Goal: Complete application form

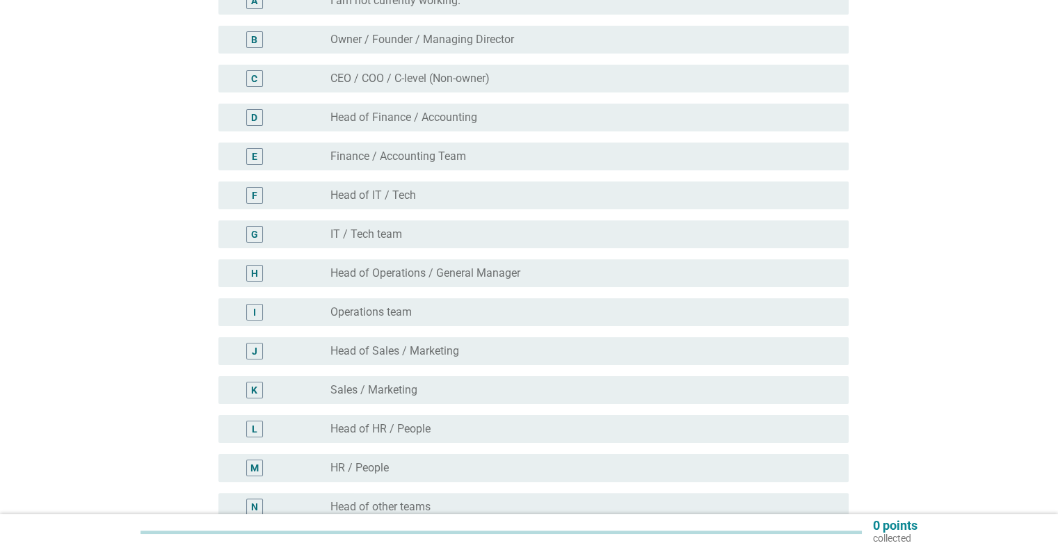
scroll to position [209, 0]
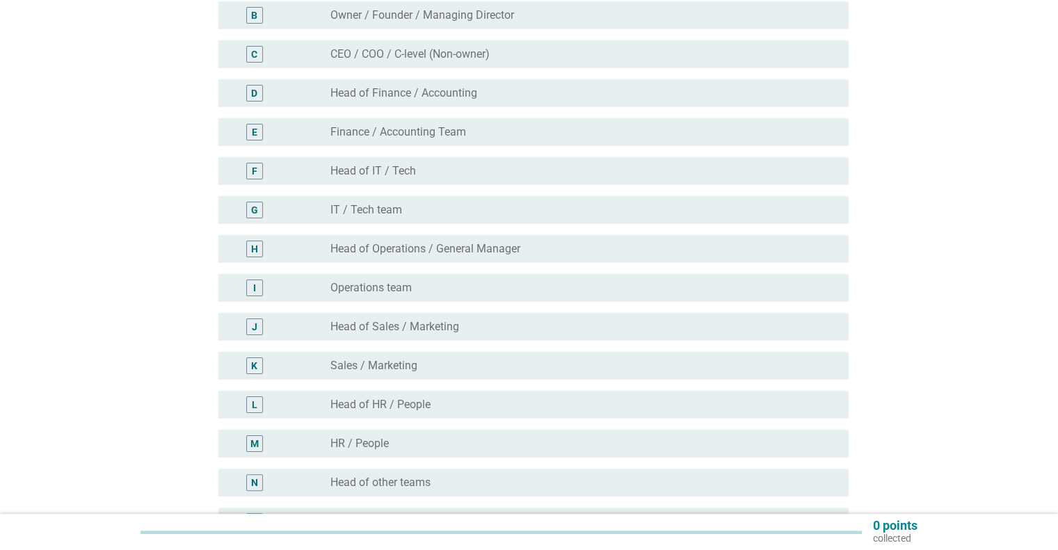
click at [414, 216] on div "radio_button_unchecked IT / Tech team" at bounding box center [577, 210] width 495 height 14
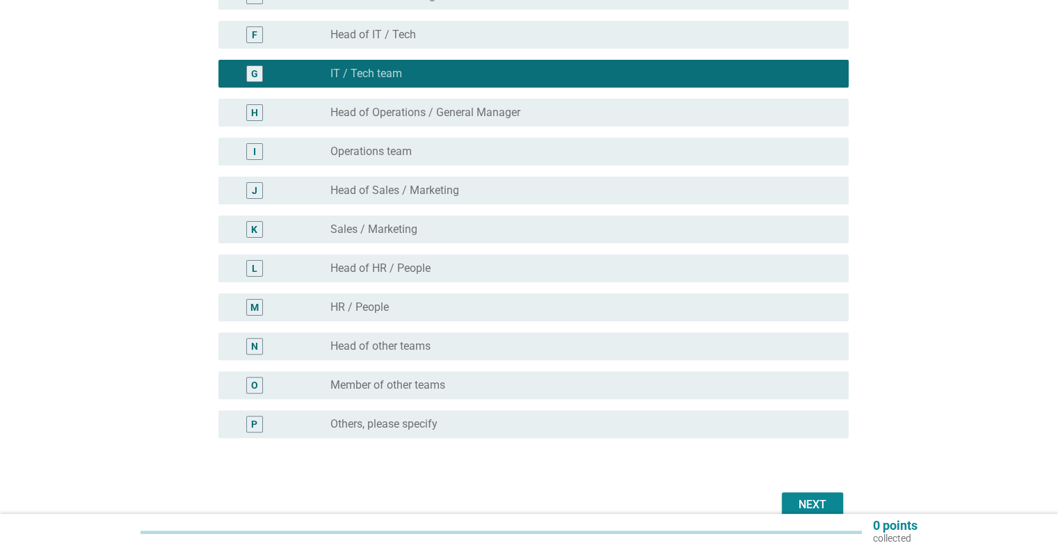
scroll to position [414, 0]
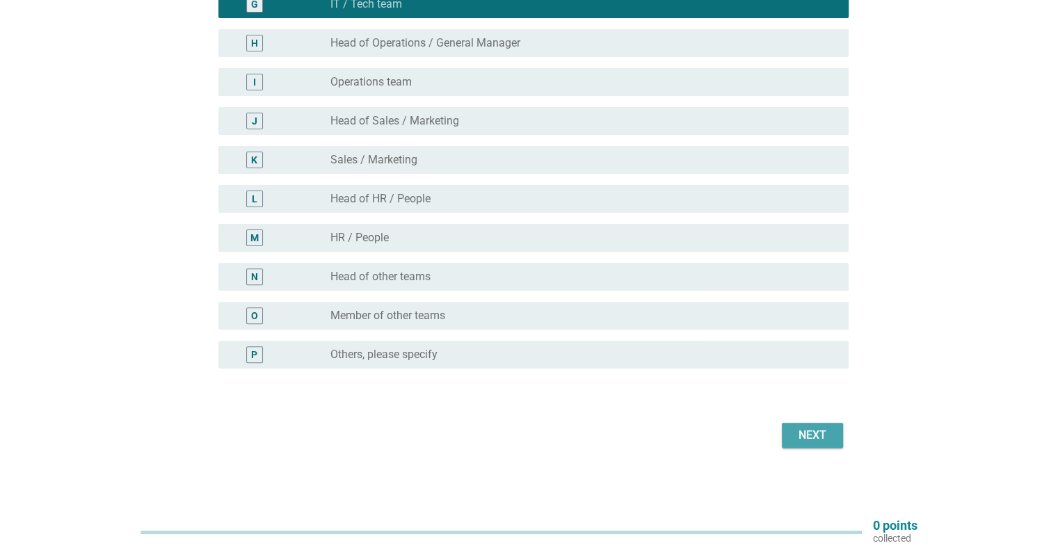
click at [808, 423] on button "Next" at bounding box center [812, 435] width 61 height 25
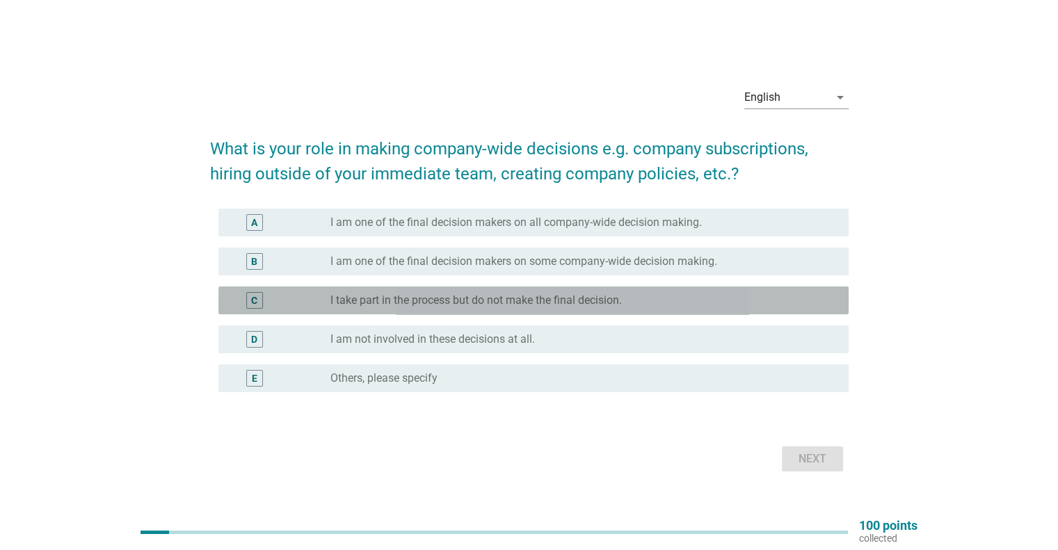
click at [419, 305] on label "I take part in the process but do not make the final decision." at bounding box center [475, 300] width 291 height 14
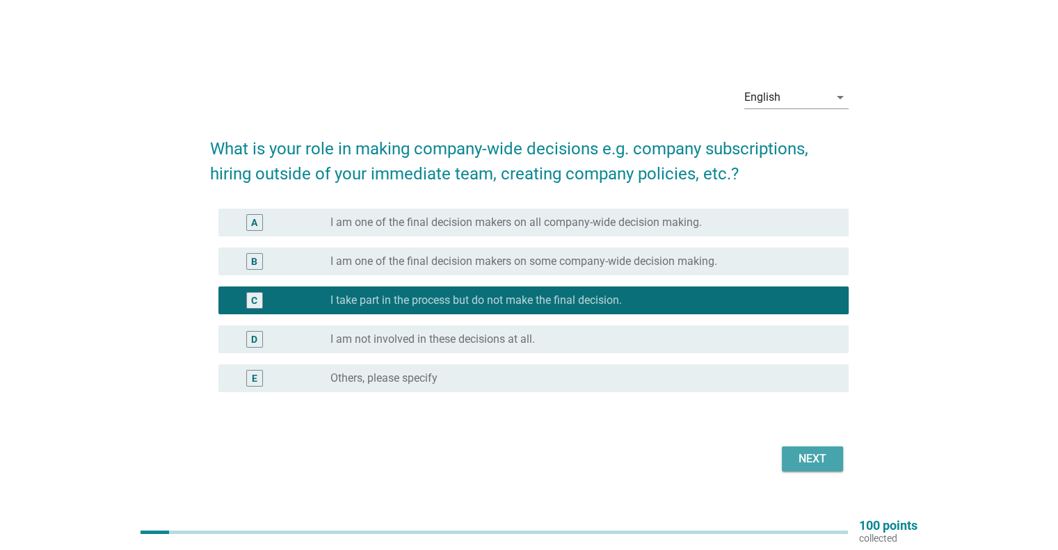
click at [804, 451] on div "Next" at bounding box center [812, 459] width 39 height 17
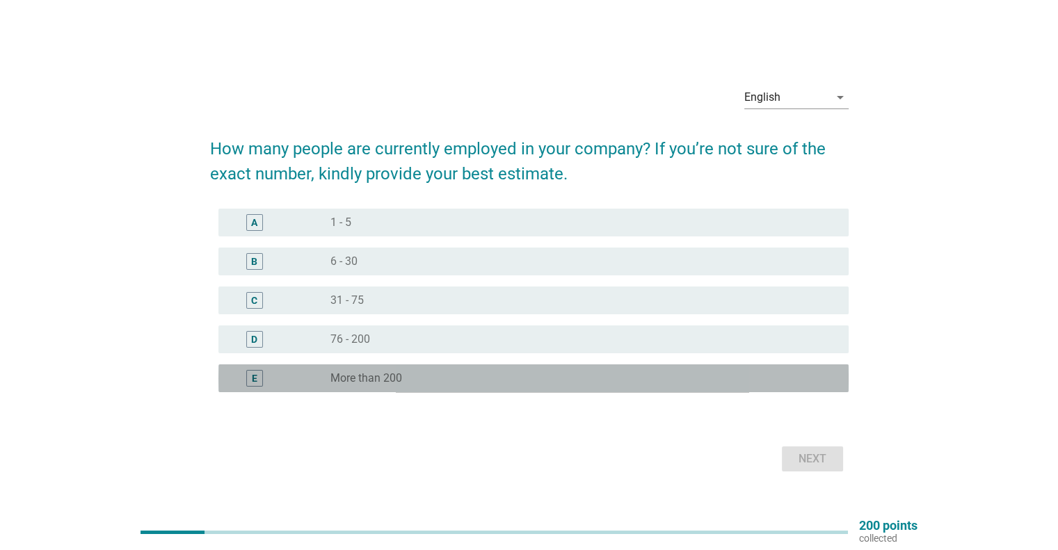
click at [458, 373] on div "radio_button_unchecked More than 200" at bounding box center [577, 378] width 495 height 14
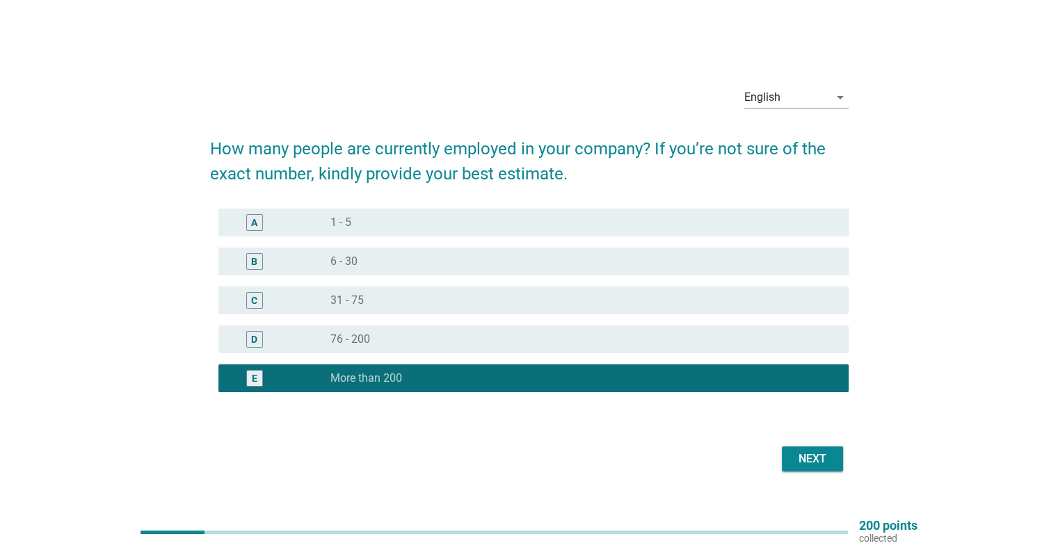
click at [845, 467] on div "Next" at bounding box center [529, 458] width 638 height 33
click at [812, 458] on div "Next" at bounding box center [812, 459] width 39 height 17
